Goal: Task Accomplishment & Management: Use online tool/utility

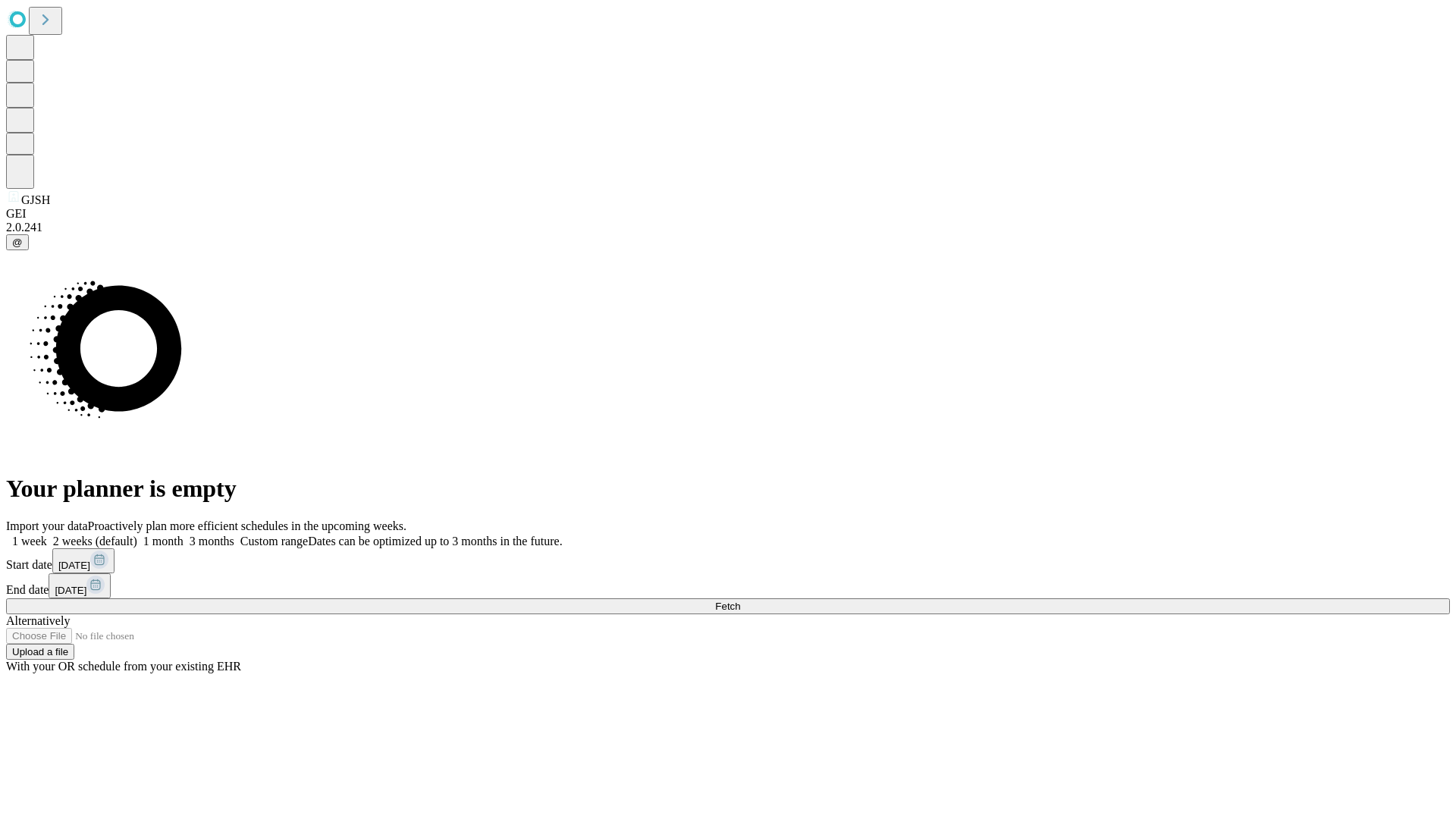
click at [740, 601] on span "Fetch" at bounding box center [727, 606] width 25 height 11
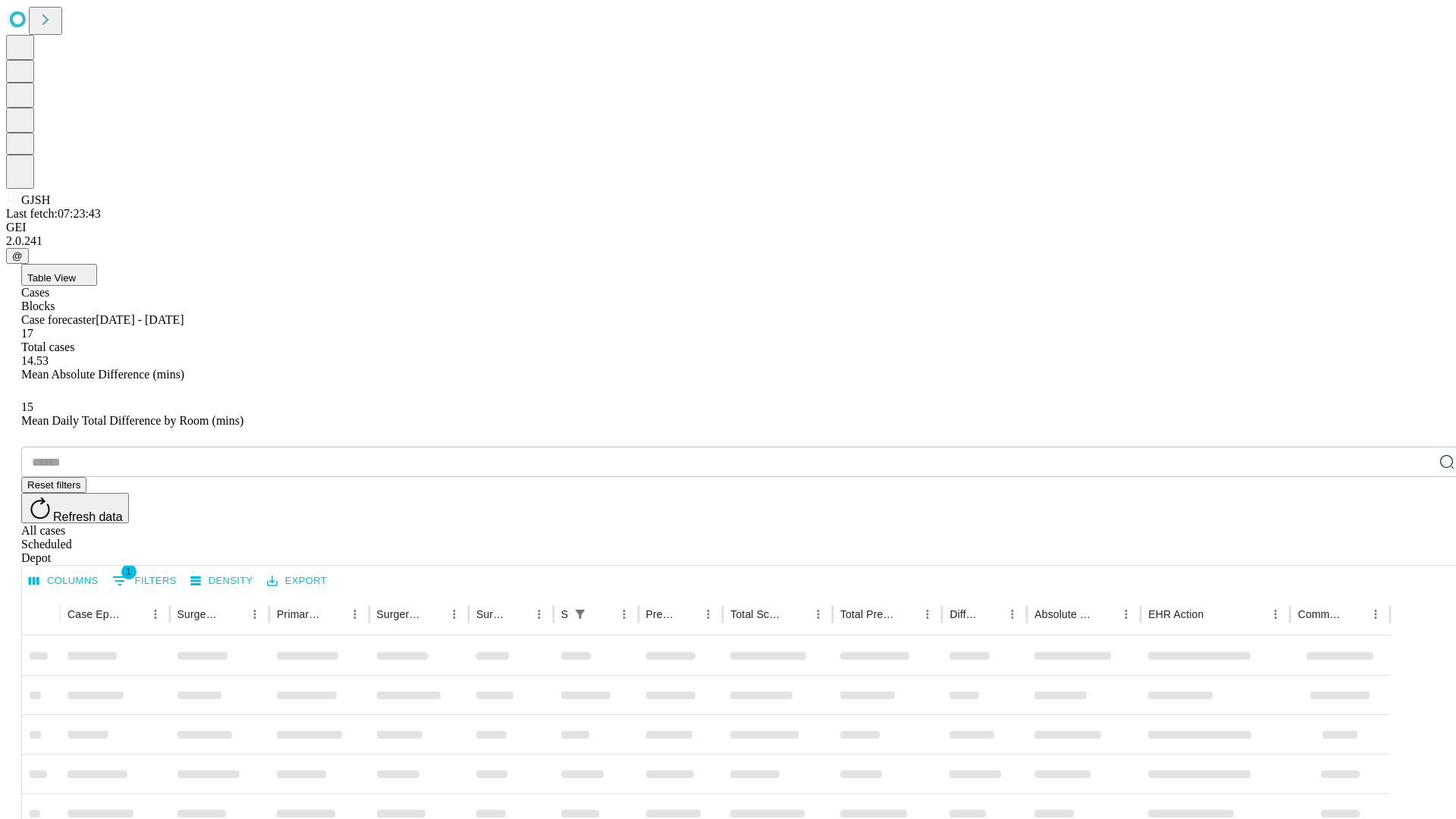
click at [1417, 551] on div "Depot" at bounding box center [743, 558] width 1444 height 14
